Goal: Task Accomplishment & Management: Manage account settings

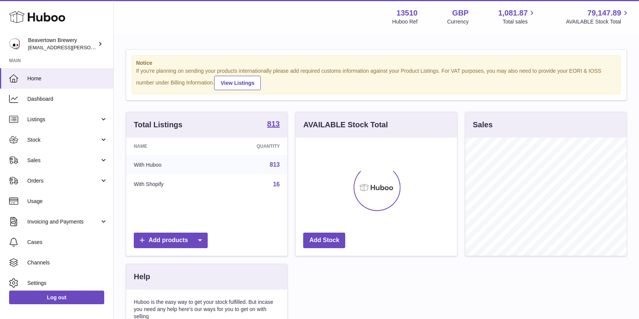
scroll to position [118, 161]
click at [22, 158] on link "Sales" at bounding box center [56, 160] width 113 height 20
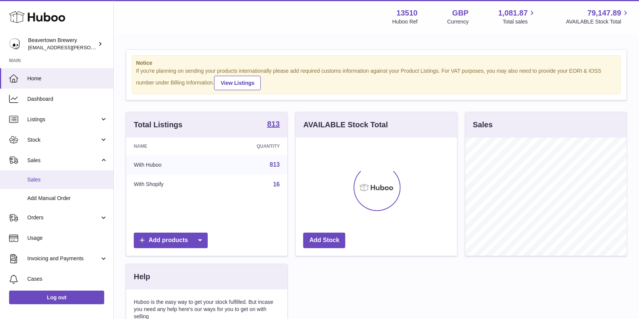
click at [37, 183] on span "Sales" at bounding box center [67, 179] width 80 height 7
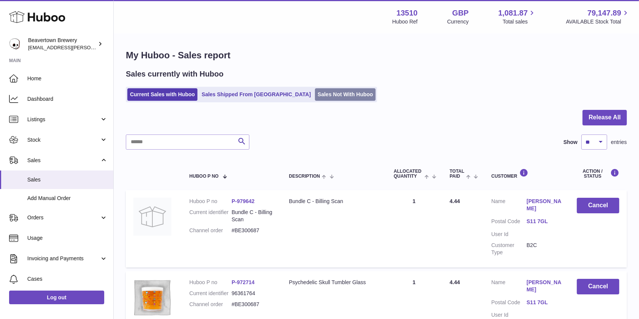
click at [315, 97] on link "Sales Not With Huboo" at bounding box center [345, 94] width 61 height 12
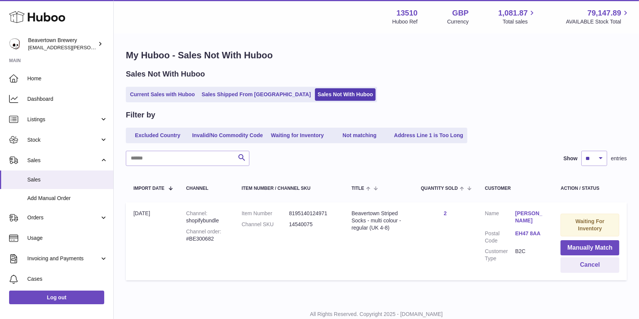
drag, startPoint x: 219, startPoint y: 247, endPoint x: 174, endPoint y: 245, distance: 44.7
click at [174, 245] on tr "Import date 2nd Oct Channel shopifybundle Channel order #BE300682 Item Number 8…" at bounding box center [376, 241] width 501 height 78
click at [183, 241] on td "Channel shopifybundle Channel order #BE300682" at bounding box center [205, 241] width 55 height 78
drag, startPoint x: 215, startPoint y: 236, endPoint x: 178, endPoint y: 239, distance: 37.6
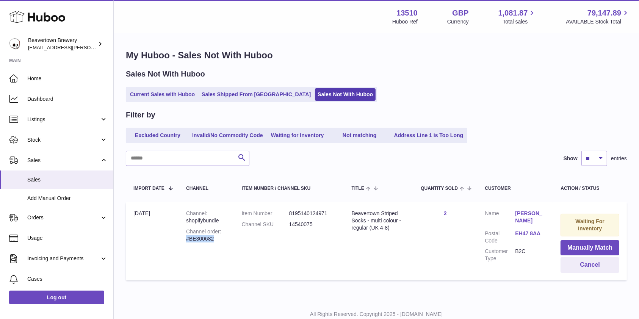
click at [178, 239] on td "Channel shopifybundle Channel order #BE300682" at bounding box center [205, 241] width 55 height 78
copy div "#BE300682"
click at [42, 144] on link "Stock" at bounding box center [56, 140] width 113 height 20
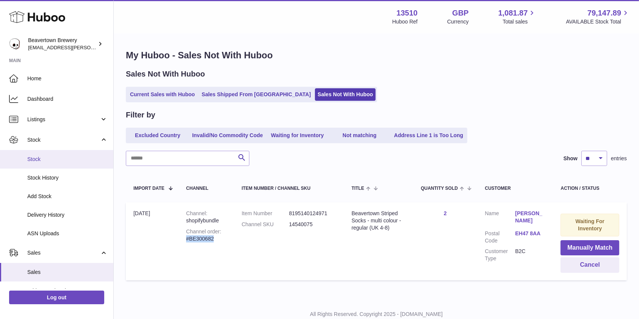
click at [41, 155] on link "Stock" at bounding box center [56, 159] width 113 height 19
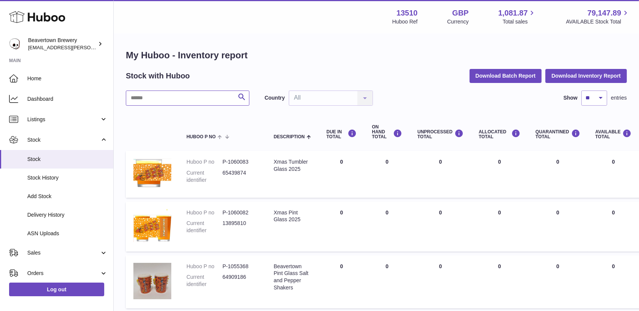
click at [158, 93] on input "text" at bounding box center [187, 98] width 123 height 15
paste input "********"
type input "********"
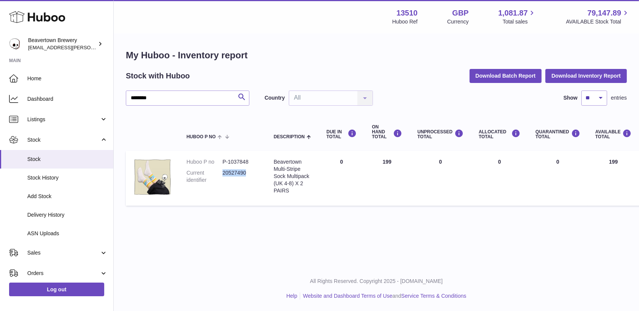
drag, startPoint x: 255, startPoint y: 176, endPoint x: 222, endPoint y: 174, distance: 32.2
click at [222, 174] on dd "20527490" at bounding box center [240, 176] width 36 height 14
copy dd "20527490"
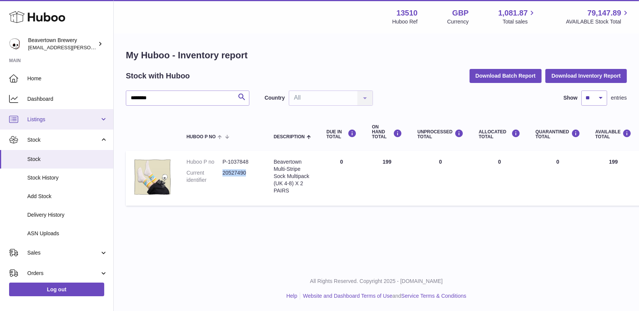
click at [57, 117] on span "Listings" at bounding box center [63, 119] width 72 height 7
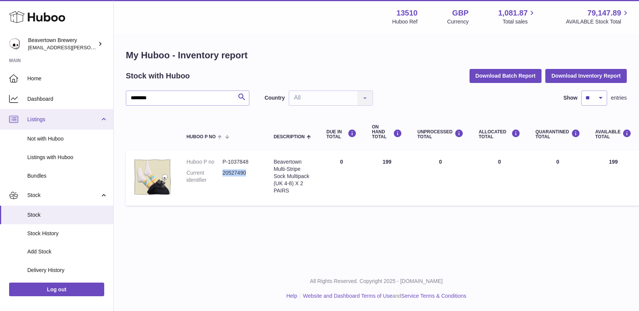
click at [55, 125] on link "Listings" at bounding box center [56, 119] width 113 height 20
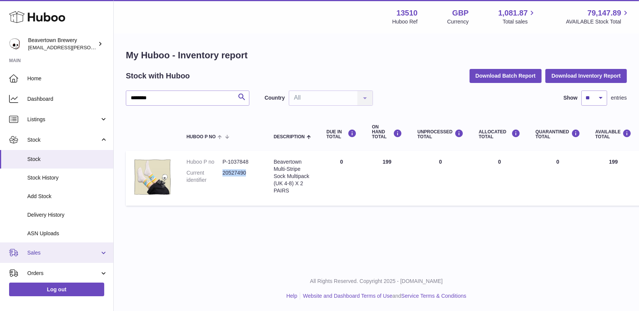
click at [46, 259] on link "Sales" at bounding box center [56, 252] width 113 height 20
click at [46, 269] on span "Sales" at bounding box center [67, 272] width 80 height 7
click at [81, 250] on span "Sales" at bounding box center [63, 252] width 72 height 7
click at [49, 253] on span "Sales" at bounding box center [63, 252] width 72 height 7
click at [23, 248] on link "Sales" at bounding box center [56, 252] width 113 height 20
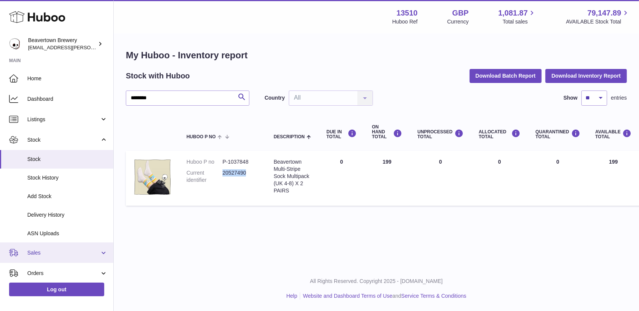
click at [40, 259] on link "Sales" at bounding box center [56, 252] width 113 height 20
click at [33, 276] on link "Sales" at bounding box center [56, 272] width 113 height 19
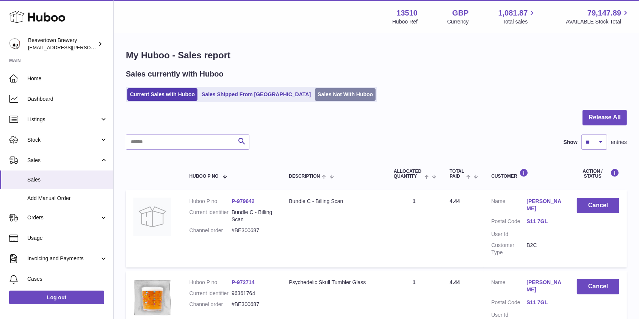
click at [328, 97] on link "Sales Not With Huboo" at bounding box center [345, 94] width 61 height 12
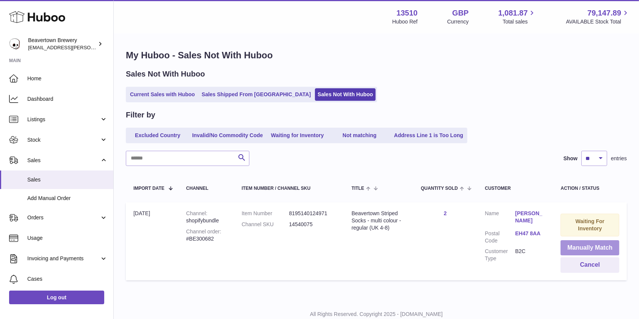
click at [581, 244] on button "Manually Match" at bounding box center [589, 248] width 59 height 16
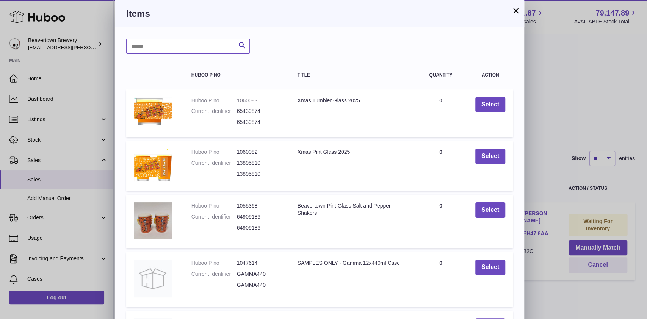
click at [166, 53] on input "text" at bounding box center [187, 46] width 123 height 15
paste input "********"
type input "********"
click at [238, 47] on icon "submit" at bounding box center [241, 45] width 9 height 9
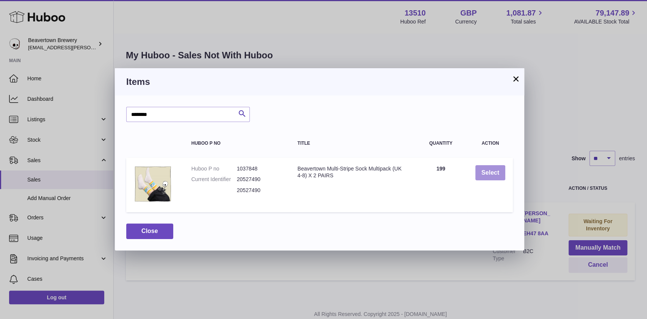
click at [492, 177] on button "Select" at bounding box center [490, 173] width 30 height 16
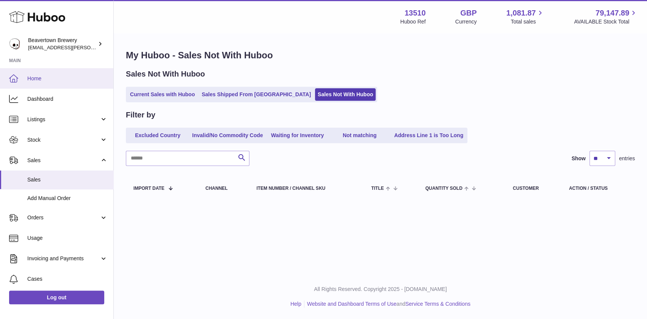
click at [33, 77] on span "Home" at bounding box center [67, 78] width 80 height 7
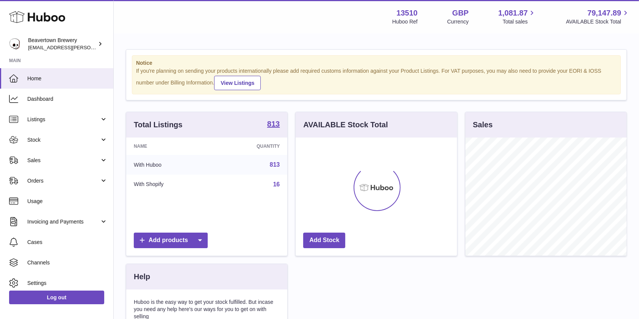
scroll to position [118, 161]
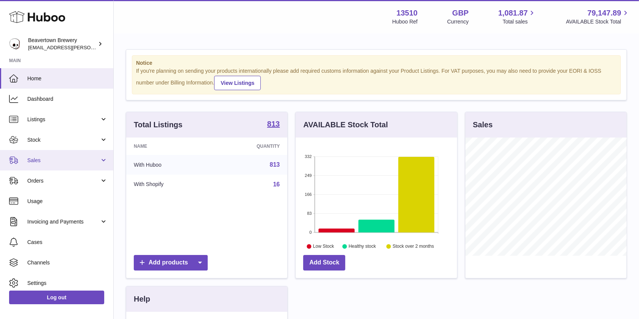
click at [61, 167] on link "Sales" at bounding box center [56, 160] width 113 height 20
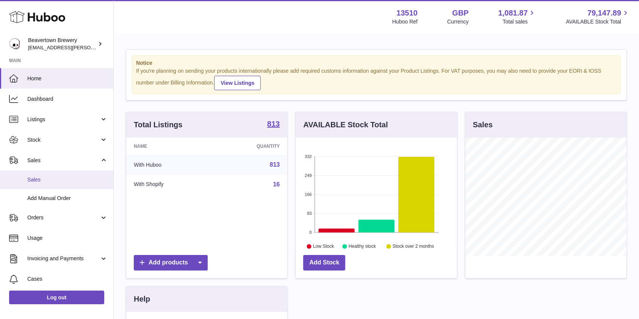
click at [55, 181] on span "Sales" at bounding box center [67, 179] width 80 height 7
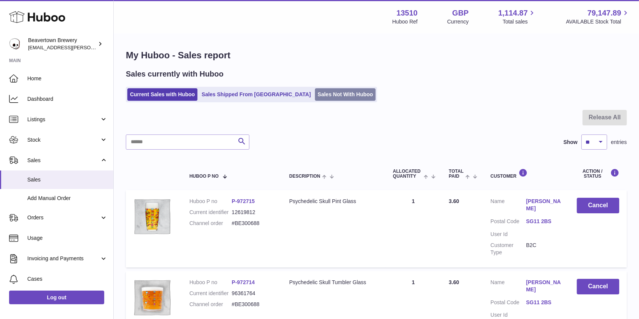
click at [316, 93] on link "Sales Not With Huboo" at bounding box center [345, 94] width 61 height 12
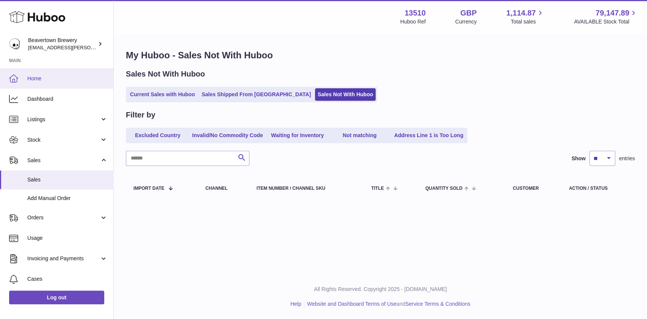
click at [37, 83] on link "Home" at bounding box center [56, 78] width 113 height 20
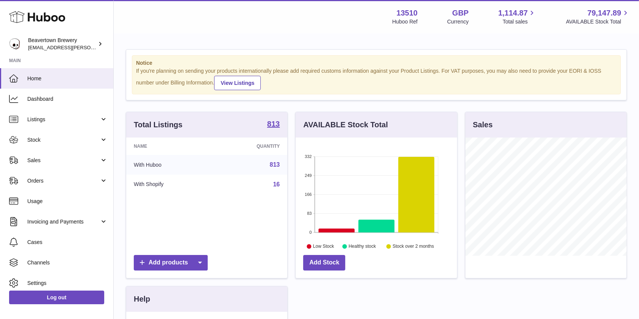
scroll to position [118, 161]
click at [56, 139] on span "Stock" at bounding box center [63, 139] width 72 height 7
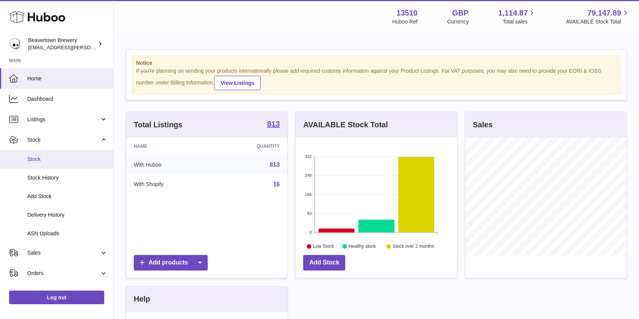
click at [42, 166] on link "Stock" at bounding box center [56, 159] width 113 height 19
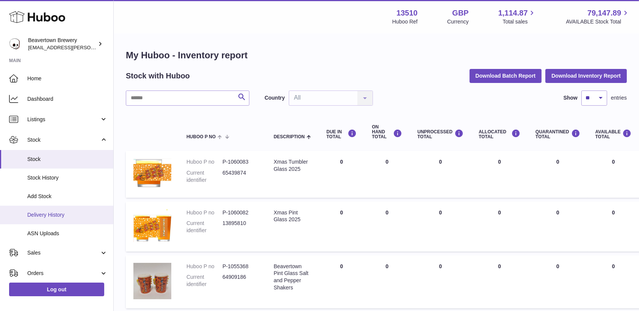
click at [55, 216] on span "Delivery History" at bounding box center [67, 214] width 80 height 7
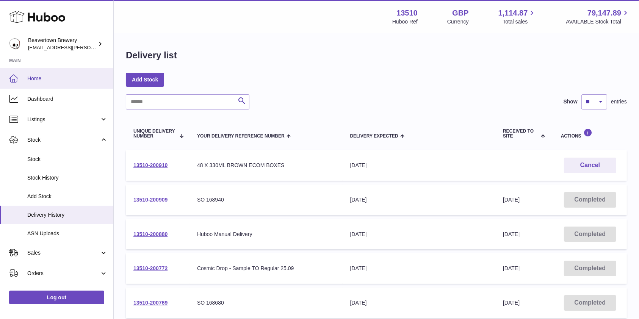
click at [68, 85] on link "Home" at bounding box center [56, 78] width 113 height 20
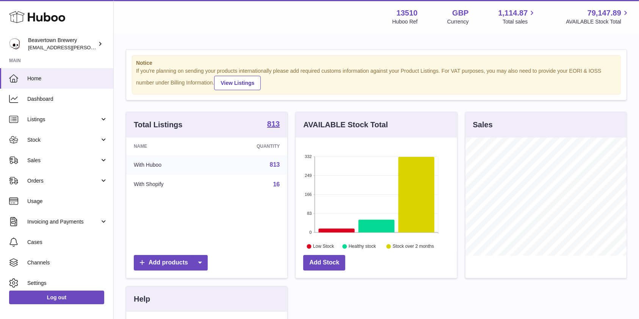
scroll to position [118, 161]
click at [28, 166] on link "Sales" at bounding box center [56, 160] width 113 height 20
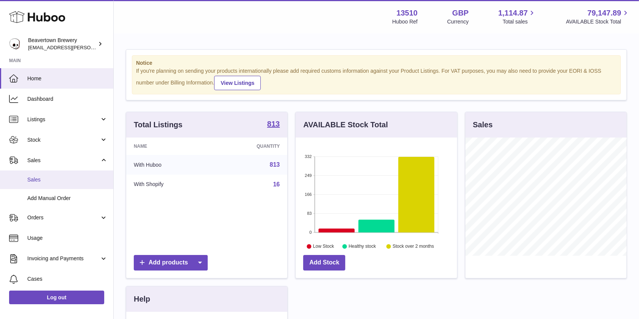
click at [33, 179] on span "Sales" at bounding box center [67, 179] width 80 height 7
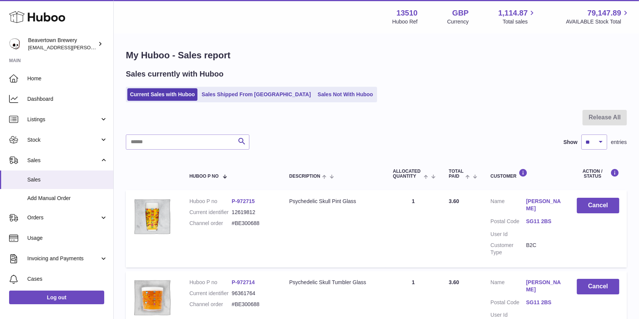
click at [295, 87] on ul "Current Sales with Huboo Sales Shipped From [GEOGRAPHIC_DATA] Sales Not With Hu…" at bounding box center [251, 95] width 251 height 16
click at [315, 91] on link "Sales Not With Huboo" at bounding box center [345, 94] width 61 height 12
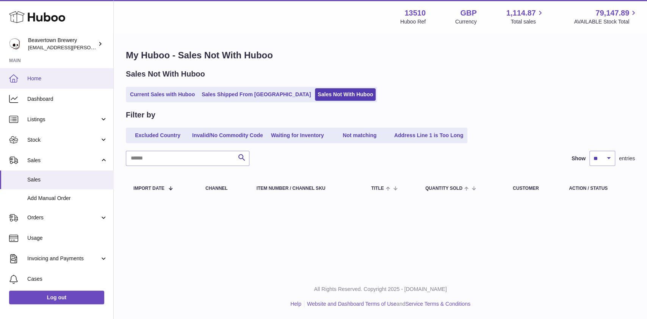
click at [21, 74] on link "Home" at bounding box center [56, 78] width 113 height 20
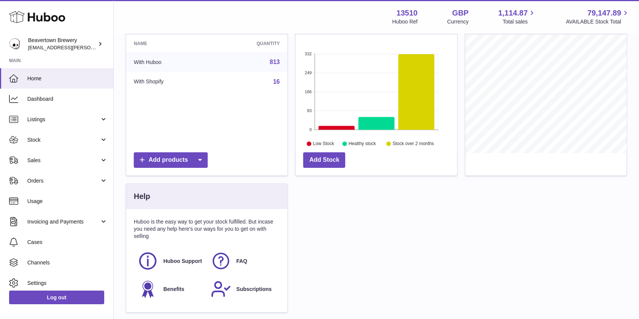
scroll to position [140, 0]
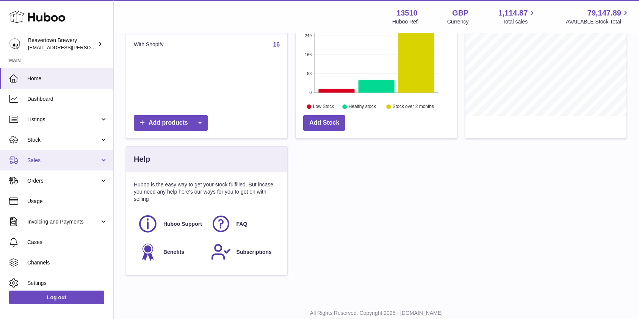
click at [81, 167] on link "Sales" at bounding box center [56, 160] width 113 height 20
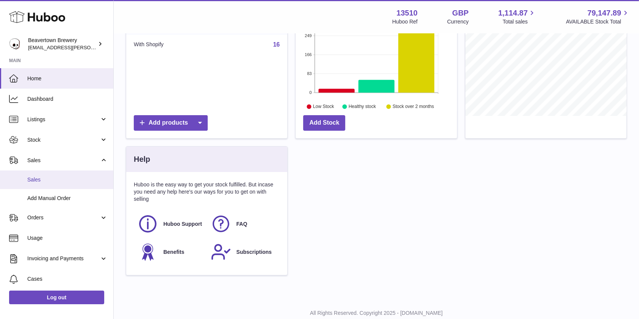
click at [64, 184] on link "Sales" at bounding box center [56, 179] width 113 height 19
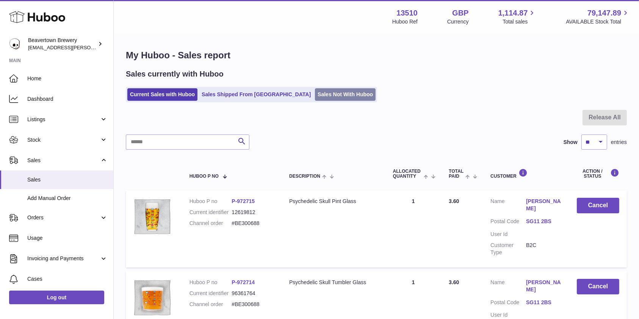
click at [315, 89] on link "Sales Not With Huboo" at bounding box center [345, 94] width 61 height 12
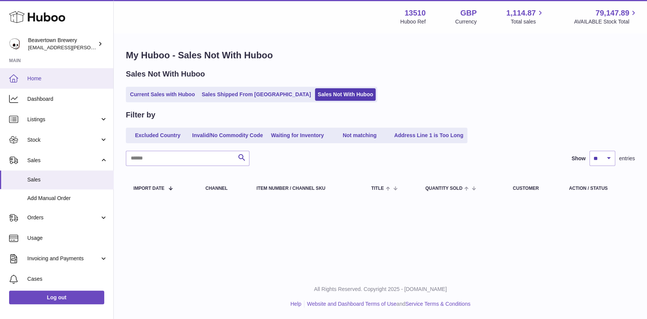
click at [44, 85] on link "Home" at bounding box center [56, 78] width 113 height 20
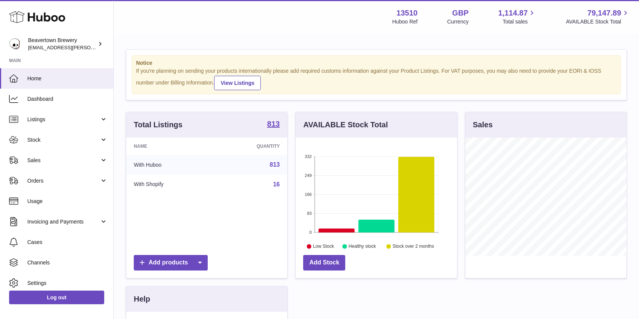
scroll to position [118, 161]
click at [77, 163] on span "Sales" at bounding box center [63, 160] width 72 height 7
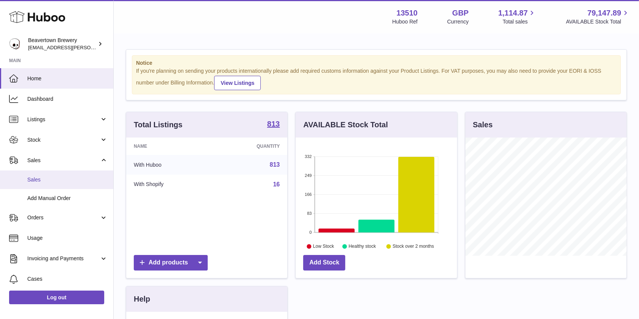
click at [54, 186] on link "Sales" at bounding box center [56, 179] width 113 height 19
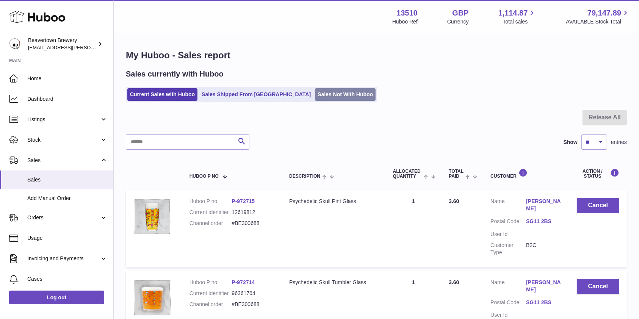
click at [316, 97] on link "Sales Not With Huboo" at bounding box center [345, 94] width 61 height 12
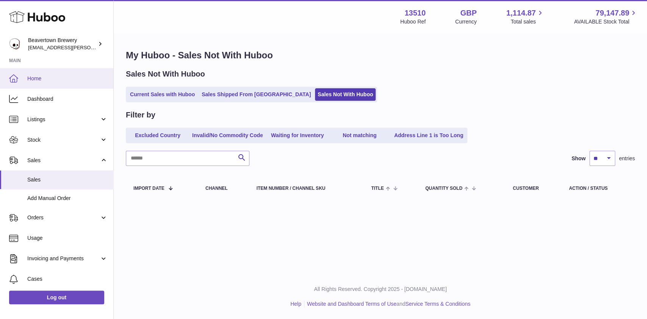
click at [73, 75] on span "Home" at bounding box center [67, 78] width 80 height 7
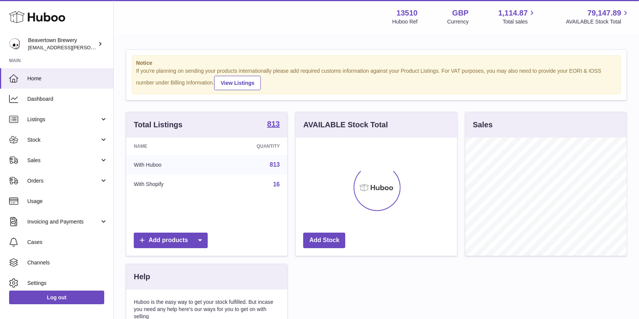
scroll to position [118, 161]
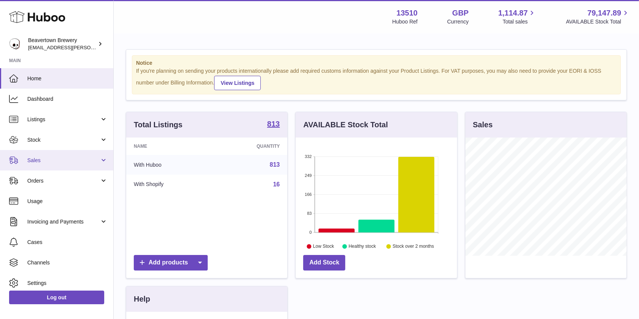
click at [58, 160] on span "Sales" at bounding box center [63, 160] width 72 height 7
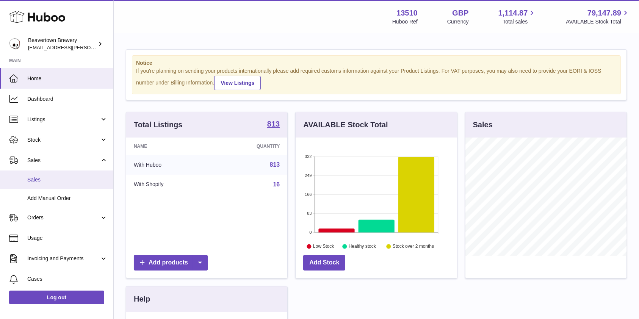
click at [48, 178] on span "Sales" at bounding box center [67, 179] width 80 height 7
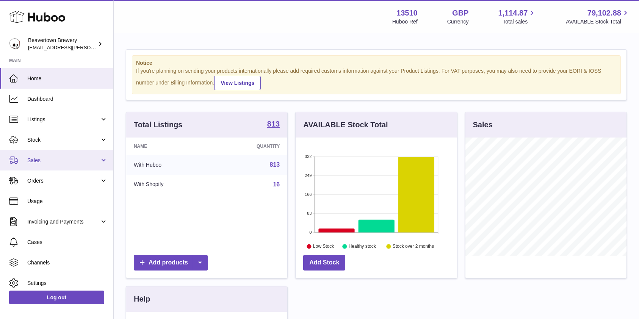
click at [50, 153] on link "Sales" at bounding box center [56, 160] width 113 height 20
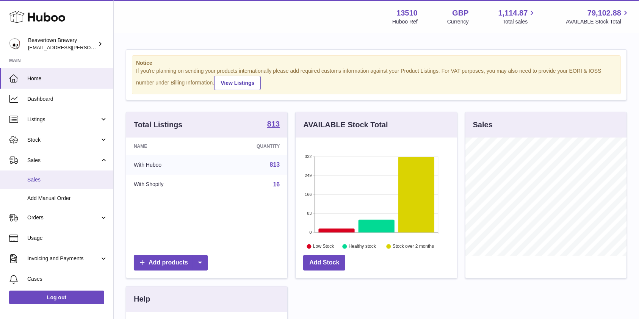
click at [38, 182] on span "Sales" at bounding box center [67, 179] width 80 height 7
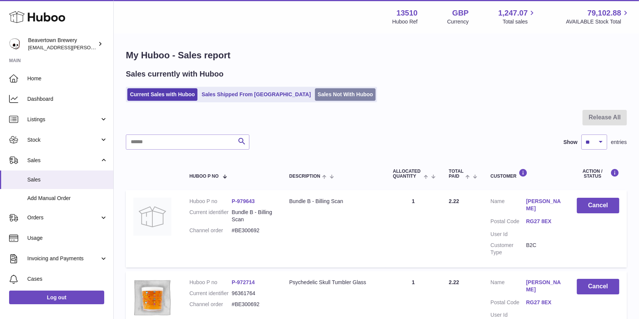
click at [322, 94] on link "Sales Not With Huboo" at bounding box center [345, 94] width 61 height 12
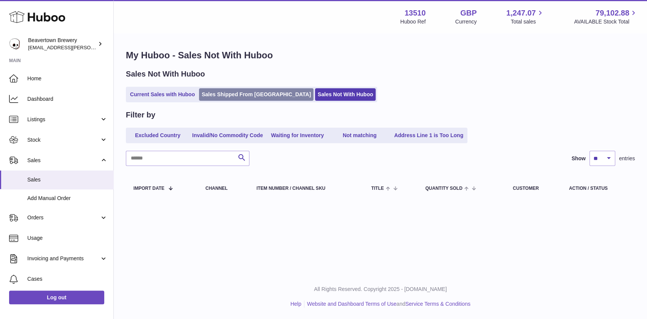
click at [233, 95] on link "Sales Shipped From [GEOGRAPHIC_DATA]" at bounding box center [256, 94] width 114 height 12
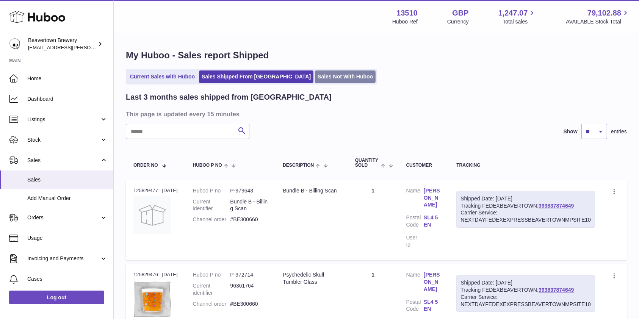
click at [317, 81] on link "Sales Not With Huboo" at bounding box center [345, 76] width 61 height 12
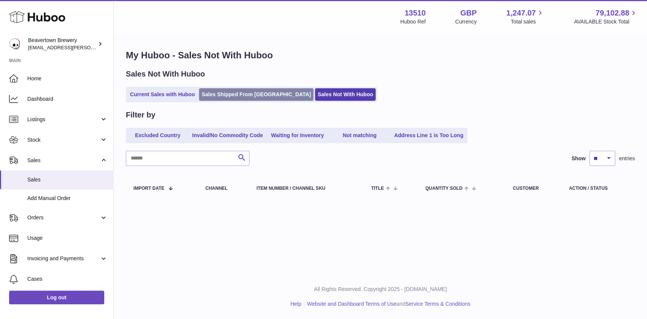
click at [261, 92] on link "Sales Shipped From [GEOGRAPHIC_DATA]" at bounding box center [256, 94] width 114 height 12
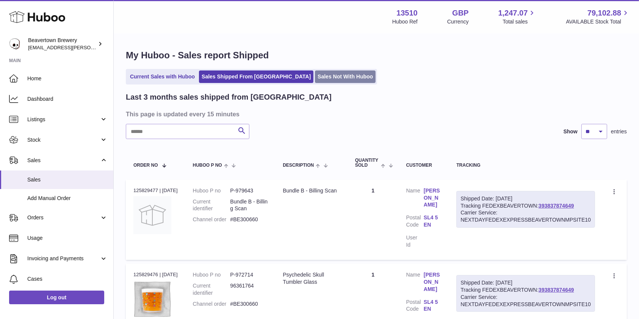
click at [318, 81] on link "Sales Not With Huboo" at bounding box center [345, 76] width 61 height 12
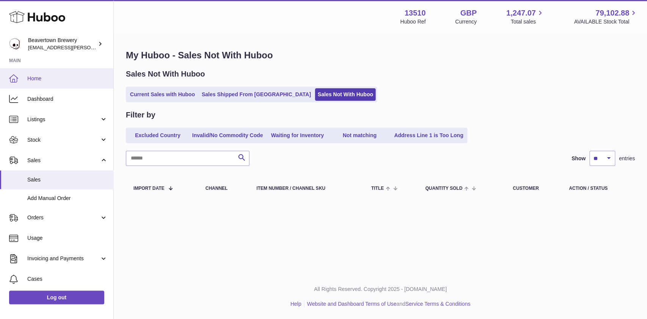
click at [72, 75] on span "Home" at bounding box center [67, 78] width 80 height 7
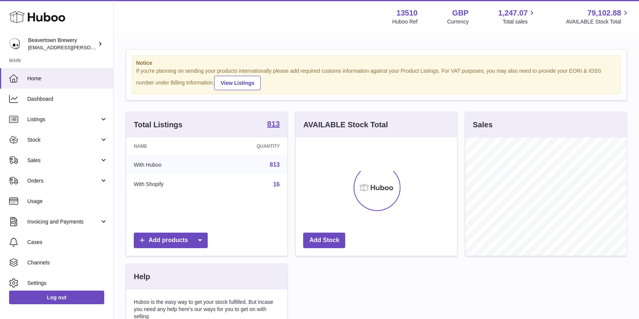
scroll to position [118, 161]
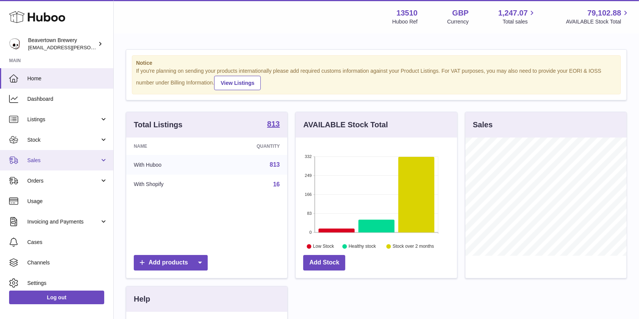
click at [46, 158] on span "Sales" at bounding box center [63, 160] width 72 height 7
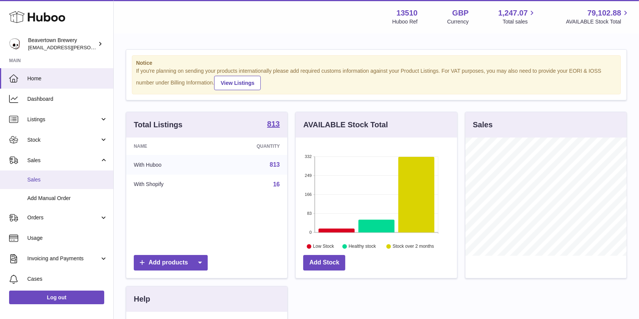
click at [37, 176] on span "Sales" at bounding box center [67, 179] width 80 height 7
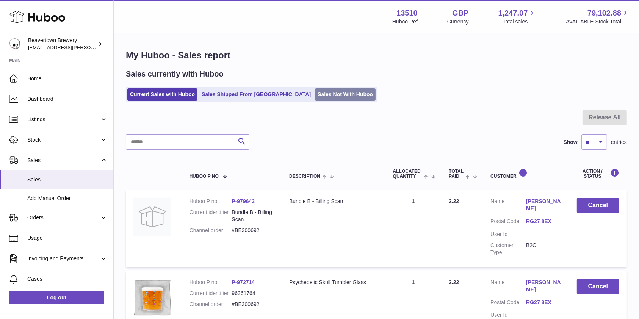
click at [315, 93] on link "Sales Not With Huboo" at bounding box center [345, 94] width 61 height 12
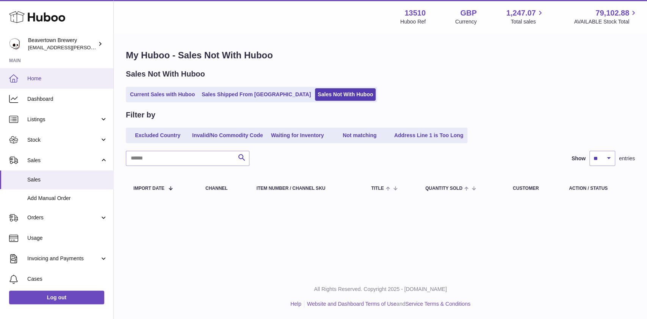
click at [54, 76] on span "Home" at bounding box center [67, 78] width 80 height 7
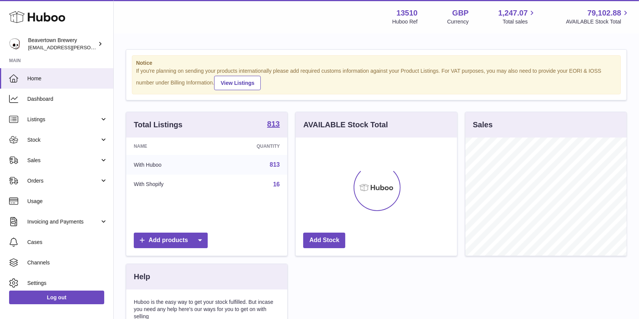
scroll to position [118, 161]
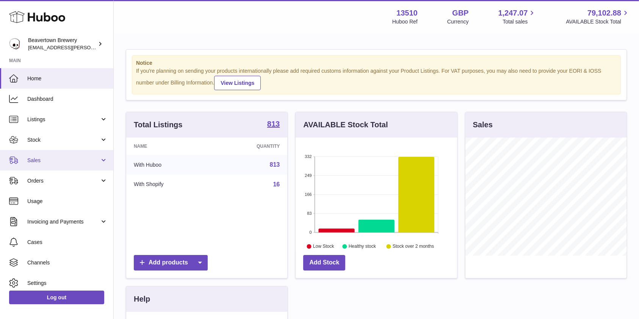
click at [32, 156] on link "Sales" at bounding box center [56, 160] width 113 height 20
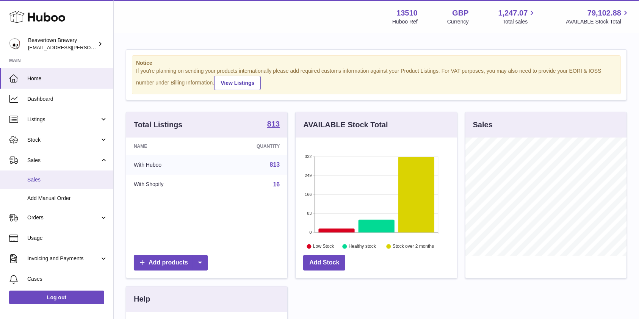
click at [34, 176] on span "Sales" at bounding box center [67, 179] width 80 height 7
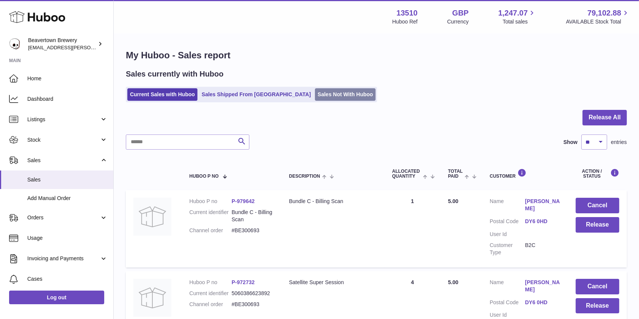
click at [315, 97] on link "Sales Not With Huboo" at bounding box center [345, 94] width 61 height 12
